Goal: Task Accomplishment & Management: Use online tool/utility

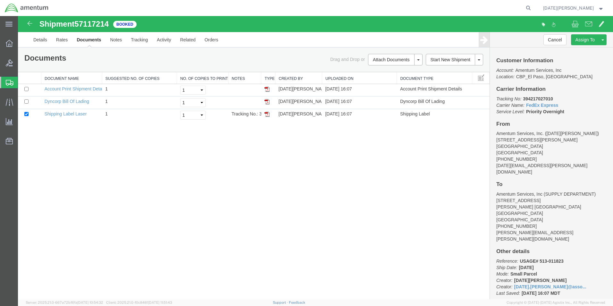
click at [0, 0] on span "Create from Template" at bounding box center [0, 0] width 0 height 0
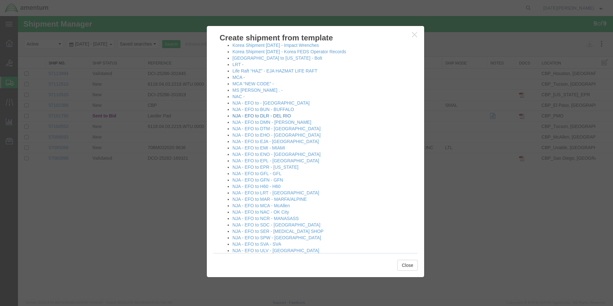
scroll to position [385, 0]
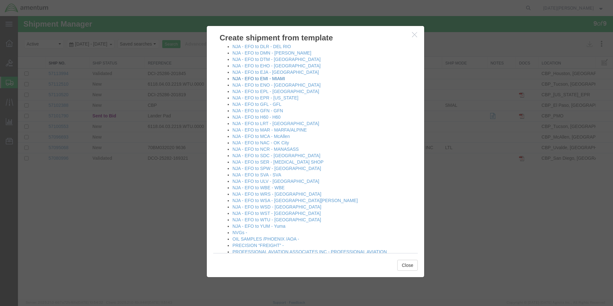
click at [273, 80] on link "NJA - EFO to EMI - MIAMI" at bounding box center [259, 78] width 53 height 5
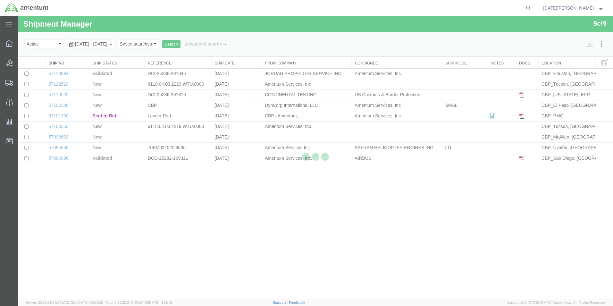
select select "49939"
select select "49931"
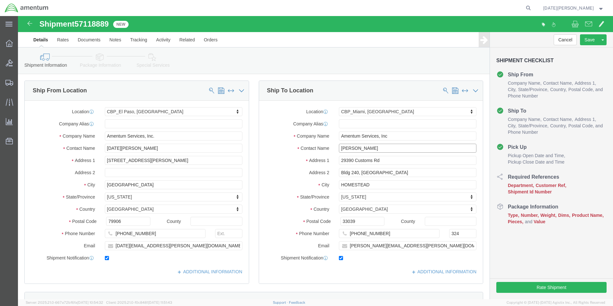
click input "[PERSON_NAME]"
drag, startPoint x: 356, startPoint y: 128, endPoint x: 300, endPoint y: 141, distance: 58.1
click div "Location [GEOGRAPHIC_DATA], [GEOGRAPHIC_DATA] Select My Profile Location [PHONE…"
type input "SUPPLY DEPARTMENT"
click div "Ship From Location Location [GEOGRAPHIC_DATA], [GEOGRAPHIC_DATA] Select My Prof…"
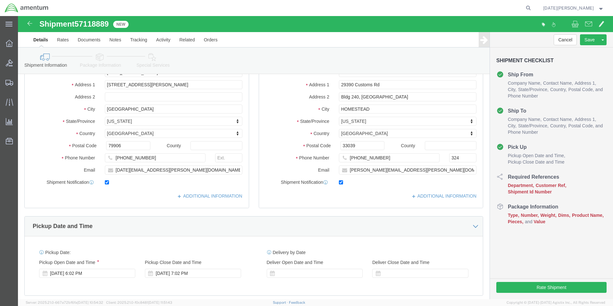
scroll to position [225, 0]
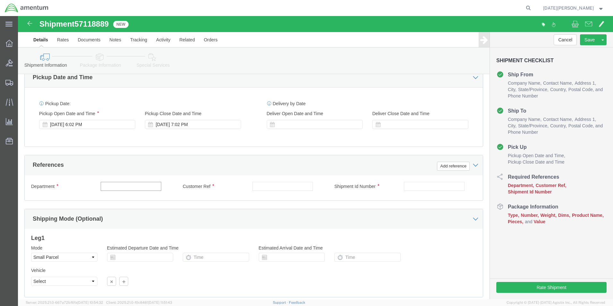
click input "text"
type input "578-011849"
click input "text"
type input "578-011849"
drag, startPoint x: 130, startPoint y: 170, endPoint x: 85, endPoint y: 175, distance: 45.2
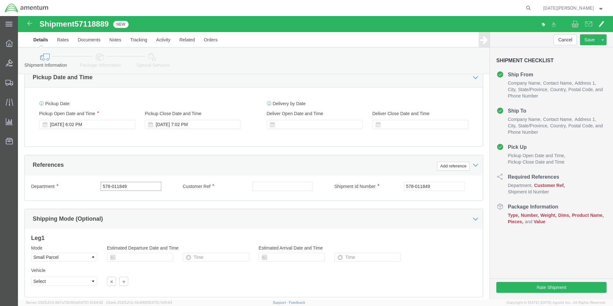
click div "Department 578-011849"
drag, startPoint x: 114, startPoint y: 173, endPoint x: 60, endPoint y: 175, distance: 53.6
click div "Department 578-011849"
paste input "578-011849"
type input "578-011849"
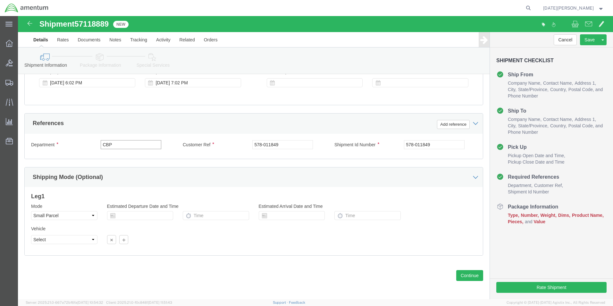
scroll to position [268, 0]
type input "CBP"
click button "Continue"
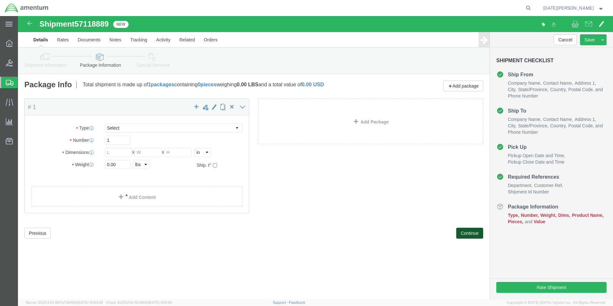
select select "YRPK"
click input "text"
type input "10"
type input "8"
type input "1"
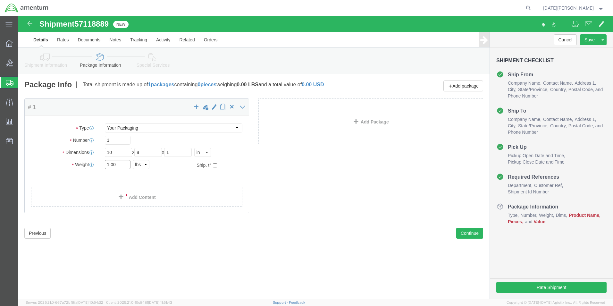
type input "1.00"
click link "Add Content"
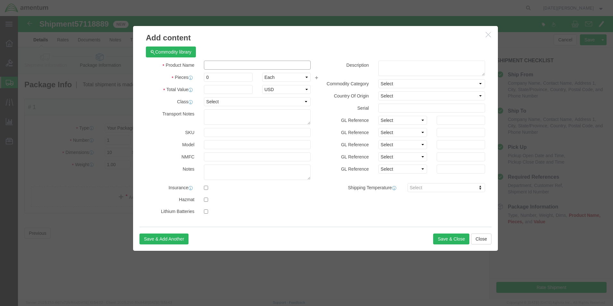
click input "text"
type input "WASHERS"
click input "text"
drag, startPoint x: 211, startPoint y: 64, endPoint x: 176, endPoint y: 70, distance: 34.9
click div "Product Name WASHERS Pieces 20.00 Select Bag Barrels 100Board Feet Bottle Box B…"
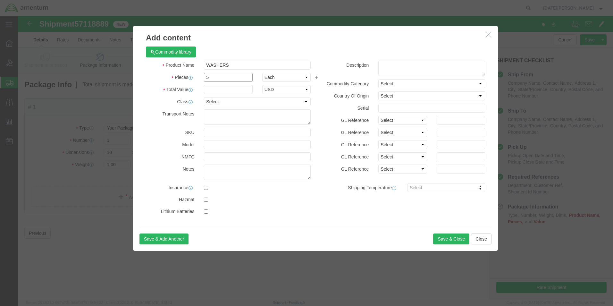
type input "5"
drag, startPoint x: 197, startPoint y: 75, endPoint x: 192, endPoint y: 75, distance: 4.5
click input "text"
type input "10.00"
click button "Save & Close"
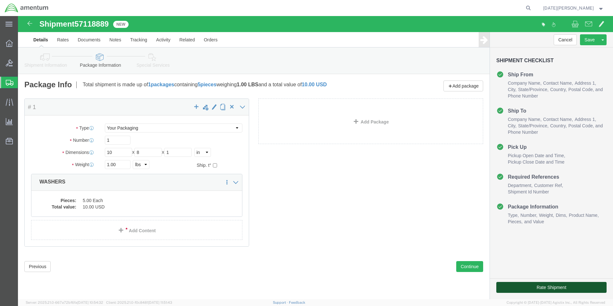
click button "Rate Shipment"
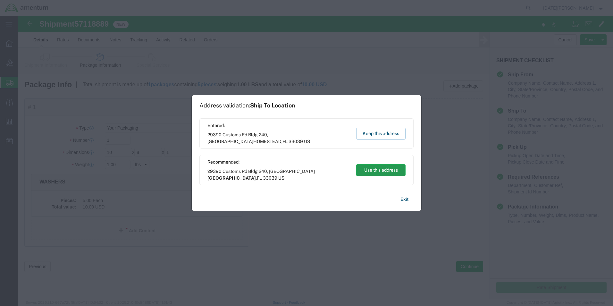
click at [382, 171] on button "Use this address" at bounding box center [380, 170] width 49 height 12
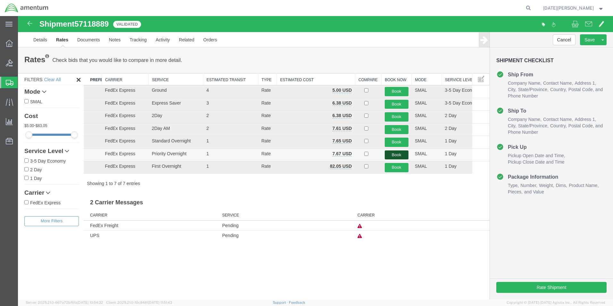
click at [401, 154] on button "Book" at bounding box center [397, 154] width 24 height 9
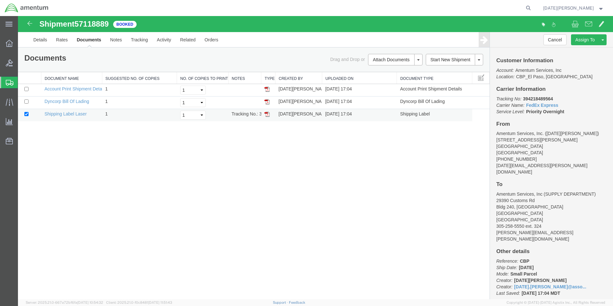
click at [270, 115] on td at bounding box center [268, 115] width 14 height 13
click at [269, 114] on img at bounding box center [267, 114] width 5 height 5
click at [269, 115] on img at bounding box center [267, 114] width 5 height 5
